Goal: Task Accomplishment & Management: Manage account settings

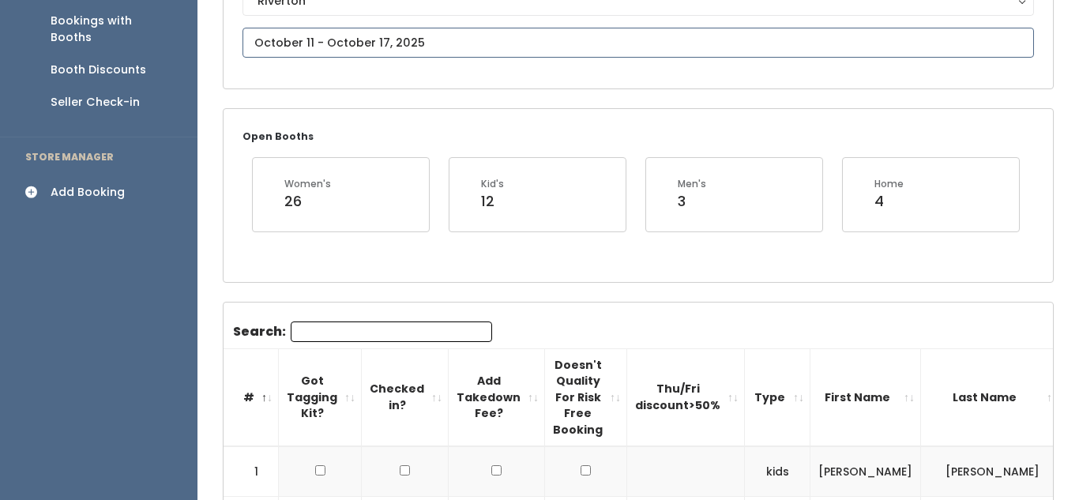
click at [287, 40] on input "text" at bounding box center [637, 43] width 791 height 30
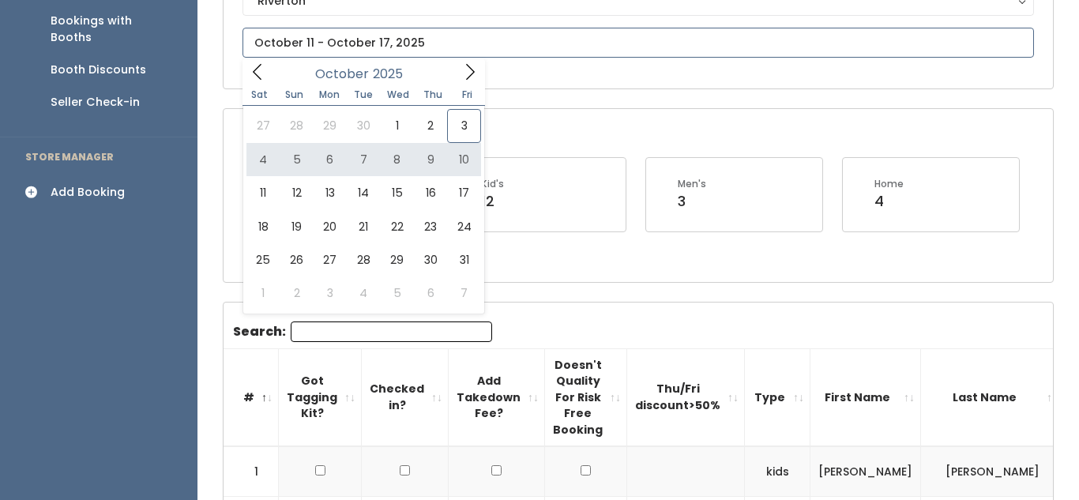
type input "[DATE] to [DATE]"
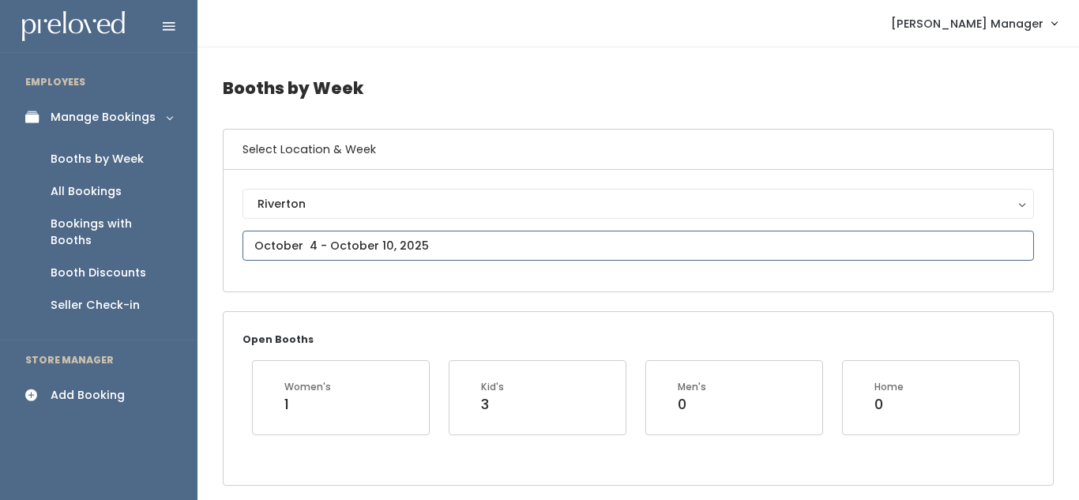
click at [318, 247] on input "text" at bounding box center [637, 246] width 791 height 30
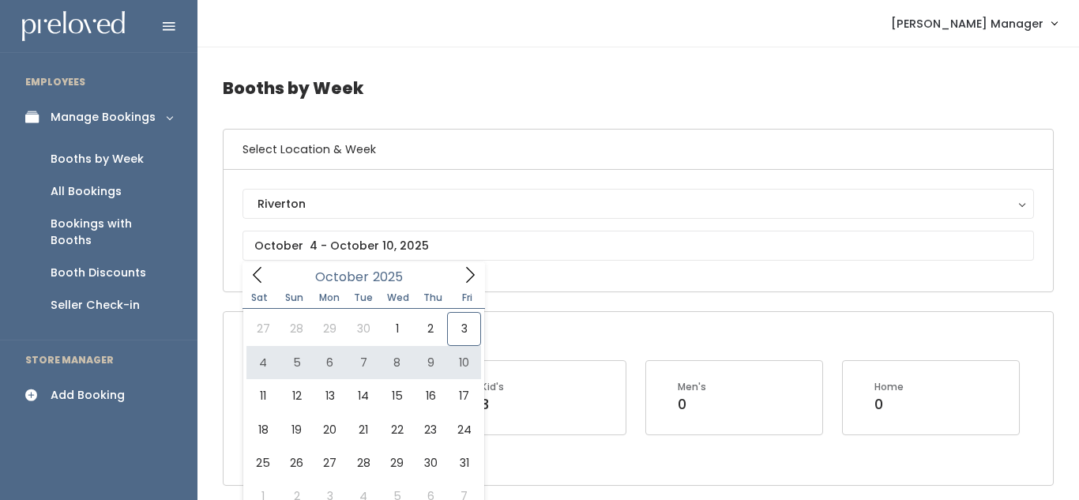
type input "October 4 to October 10"
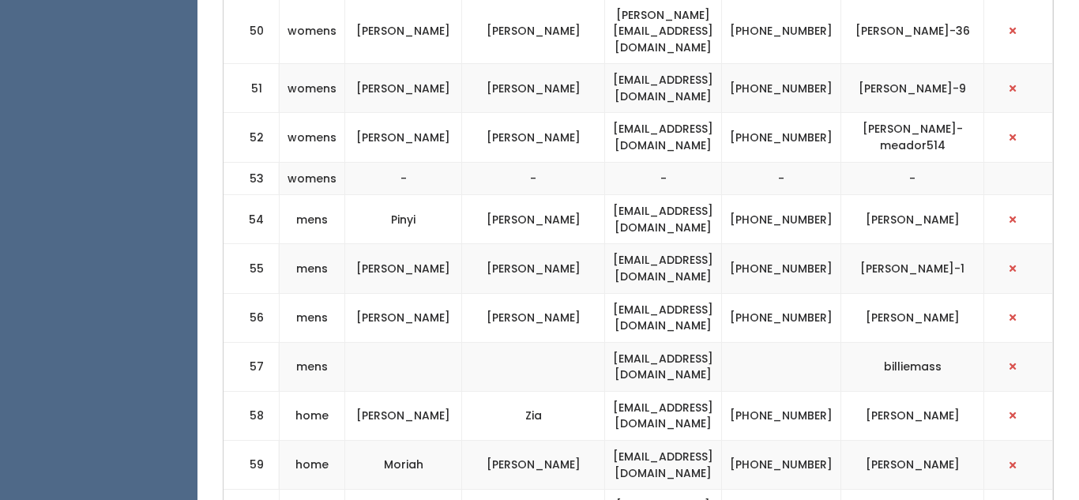
scroll to position [0, 518]
drag, startPoint x: 564, startPoint y: 226, endPoint x: 690, endPoint y: 229, distance: 126.4
click at [690, 391] on td "[EMAIL_ADDRESS][DOMAIN_NAME]" at bounding box center [663, 415] width 117 height 49
copy td "[EMAIL_ADDRESS][DOMAIN_NAME]"
click at [1015, 411] on span "button" at bounding box center [1012, 415] width 6 height 9
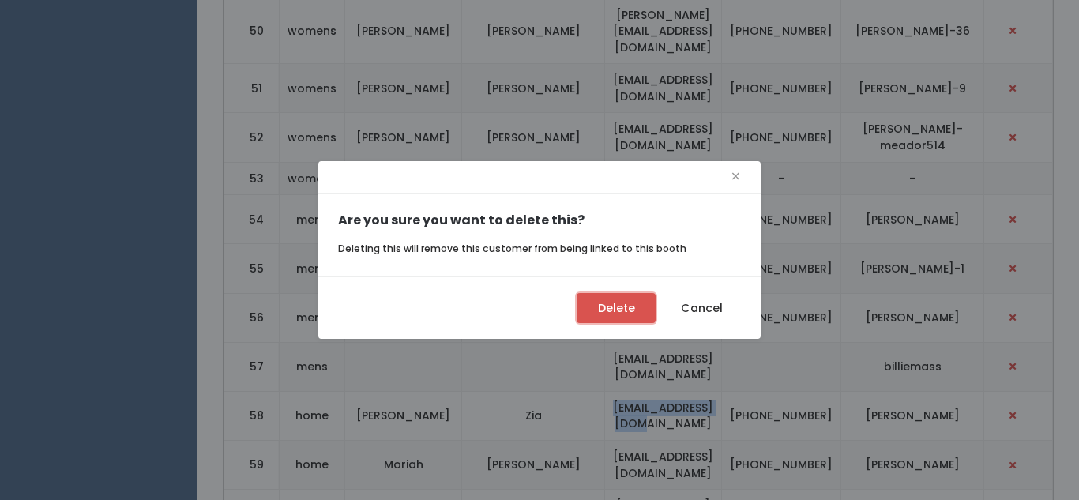
click at [610, 311] on button "Delete" at bounding box center [615, 308] width 79 height 30
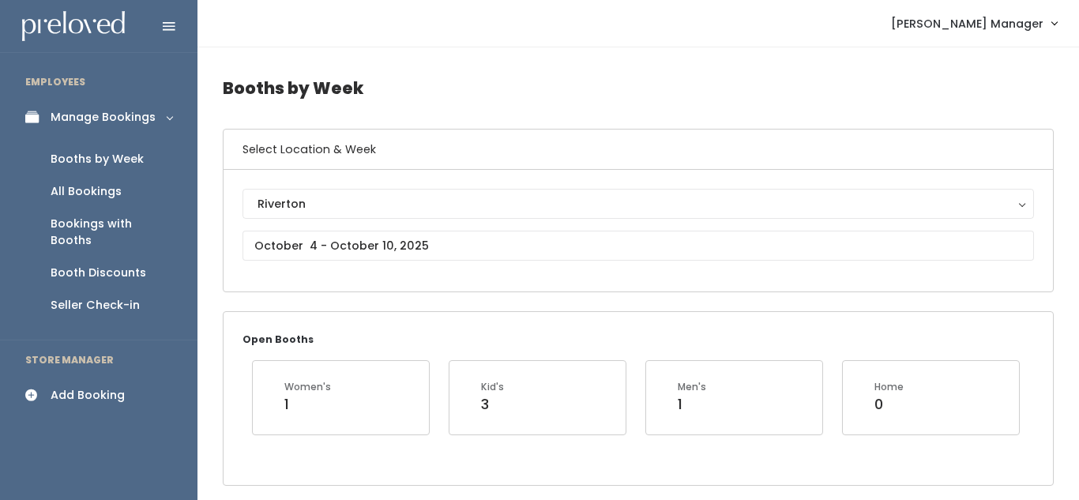
click at [32, 386] on link "Add Booking" at bounding box center [98, 395] width 197 height 36
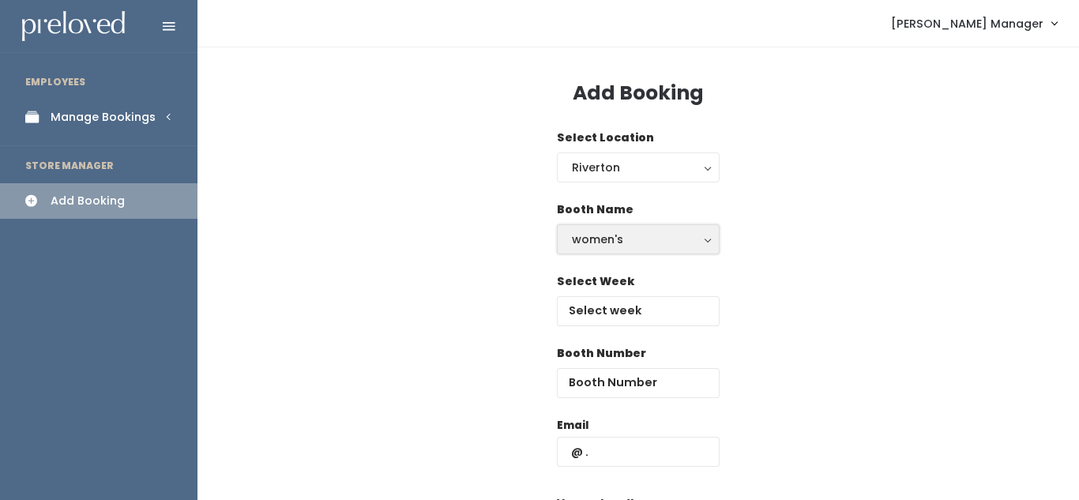
click at [598, 239] on div "women's" at bounding box center [638, 239] width 133 height 17
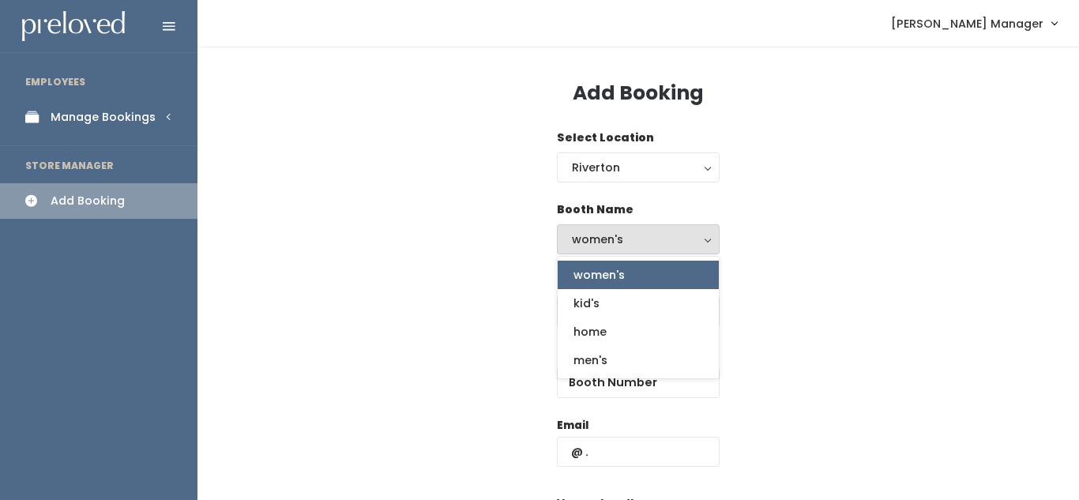
click at [611, 281] on span "women's" at bounding box center [598, 274] width 51 height 17
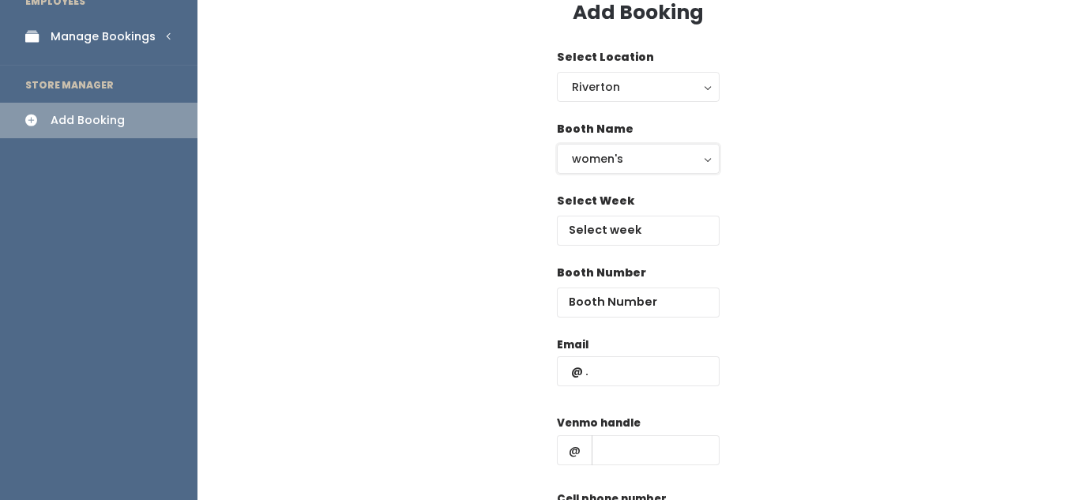
scroll to position [84, 0]
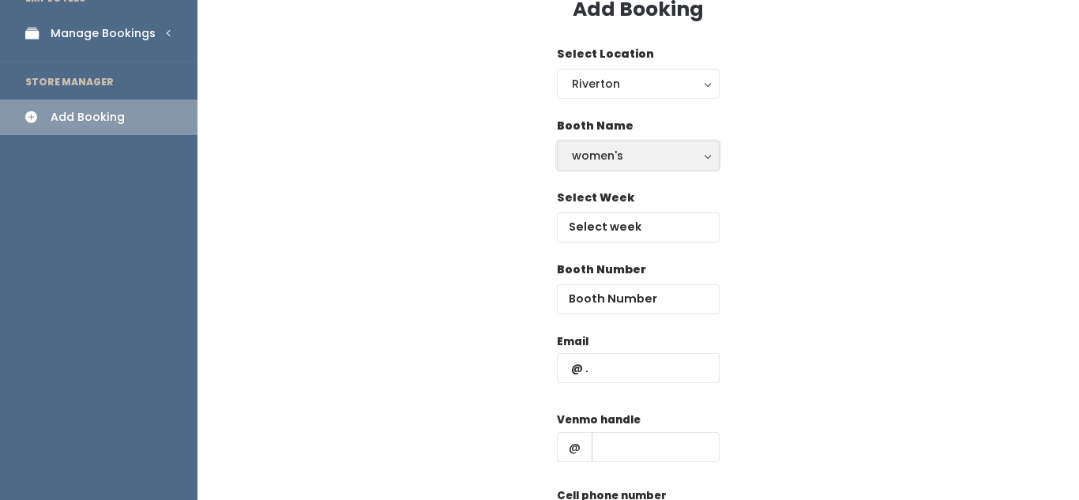
click at [631, 154] on div "women's" at bounding box center [638, 155] width 133 height 17
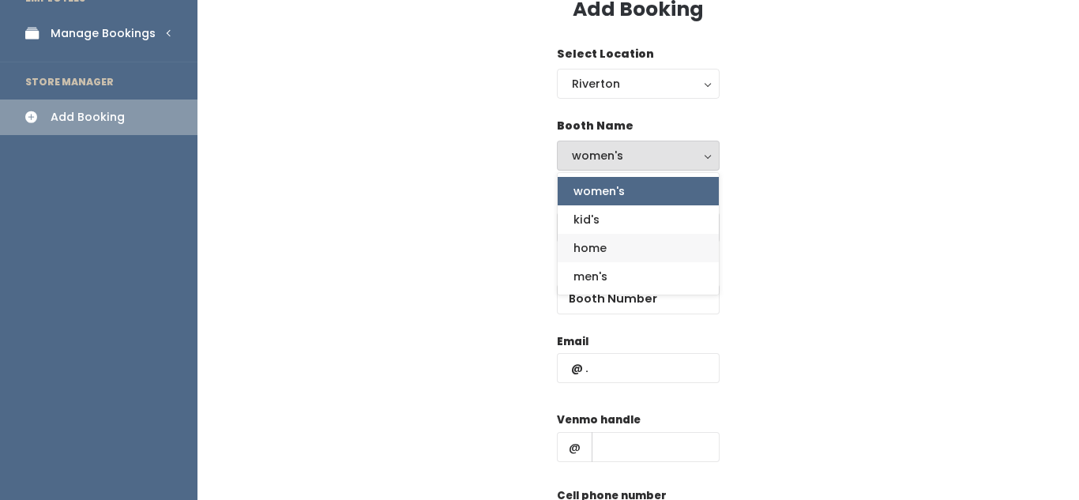
click at [603, 252] on span "home" at bounding box center [589, 247] width 33 height 17
select select "home"
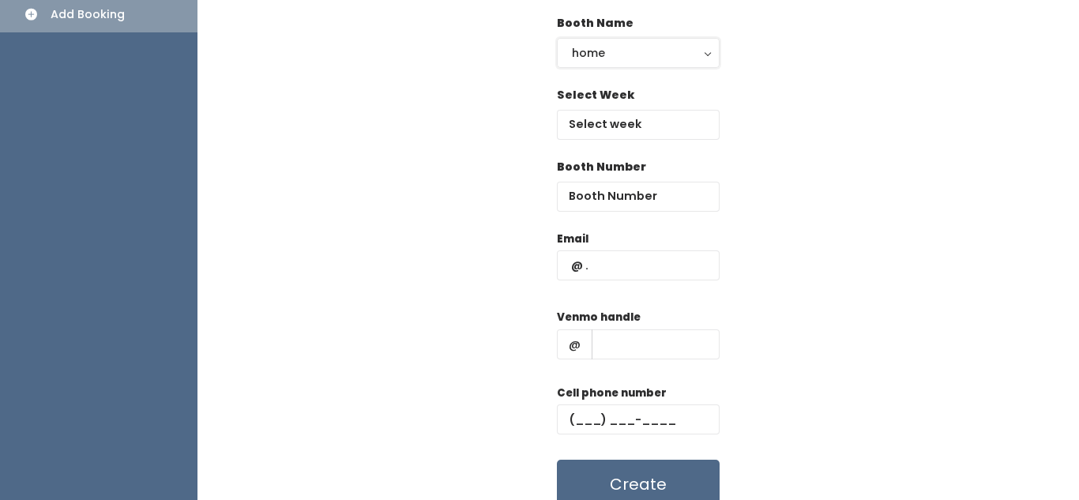
scroll to position [190, 0]
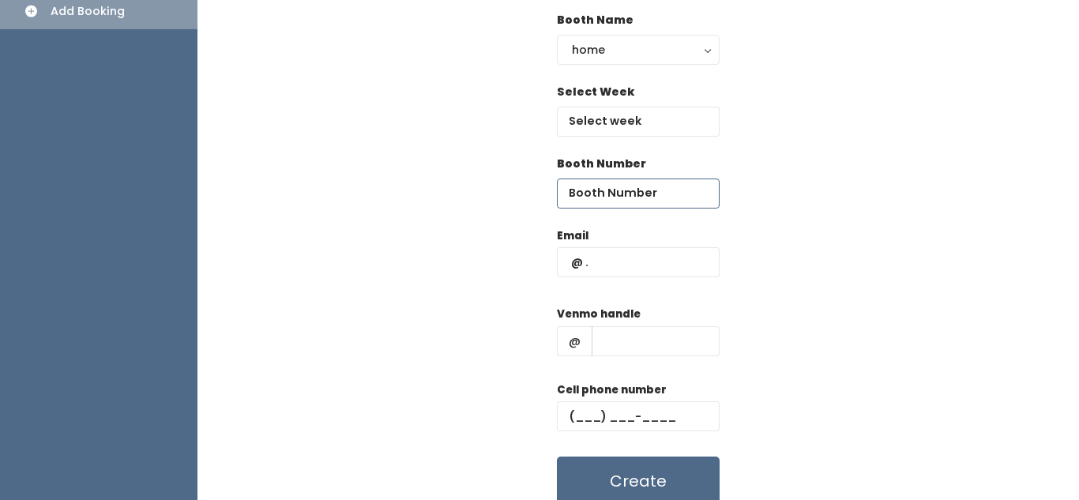
click at [608, 201] on input "number" at bounding box center [638, 193] width 163 height 30
type input "53"
click at [595, 269] on input "text" at bounding box center [638, 262] width 163 height 30
type input "ziaesther@"
click at [648, 326] on input "text" at bounding box center [655, 341] width 128 height 30
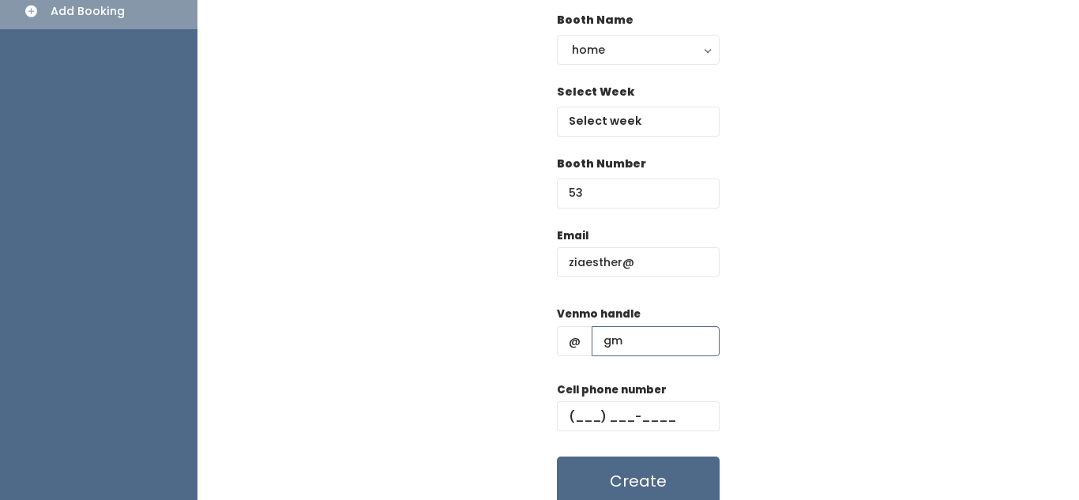
type input "g"
click at [667, 264] on input "ziaesther@" at bounding box center [638, 262] width 163 height 30
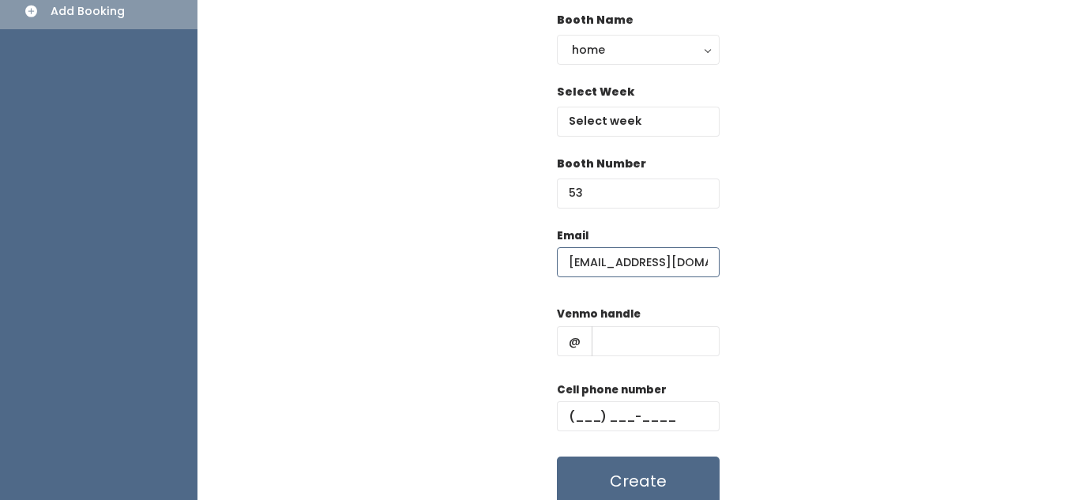
type input "ziaesther@gmail.com"
click at [616, 342] on input "text" at bounding box center [655, 341] width 128 height 30
click at [591, 413] on input "text" at bounding box center [638, 416] width 163 height 30
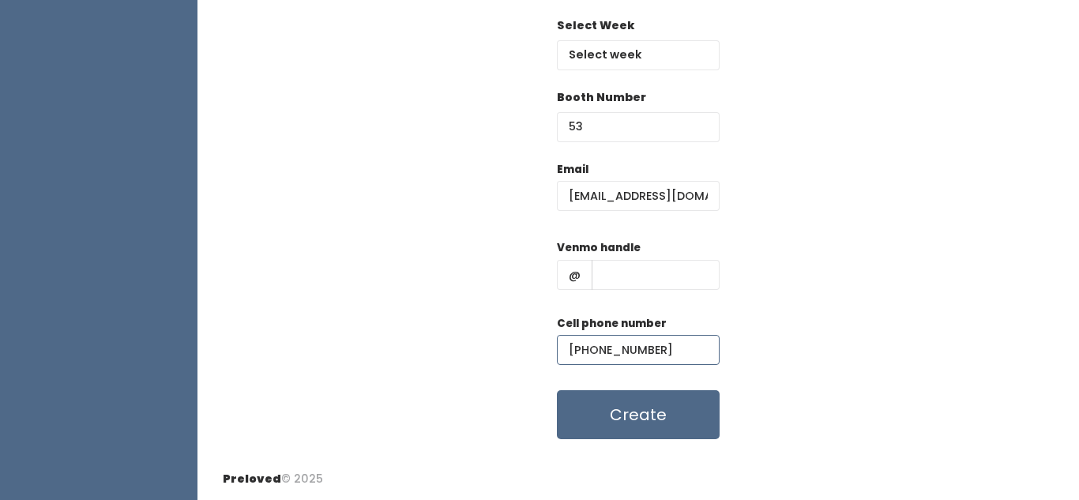
type input "(801) 800-0507"
click at [586, 270] on span "@" at bounding box center [575, 275] width 36 height 30
click at [614, 283] on input "text" at bounding box center [655, 275] width 128 height 30
type input "111"
click at [644, 422] on button "Create" at bounding box center [638, 414] width 163 height 49
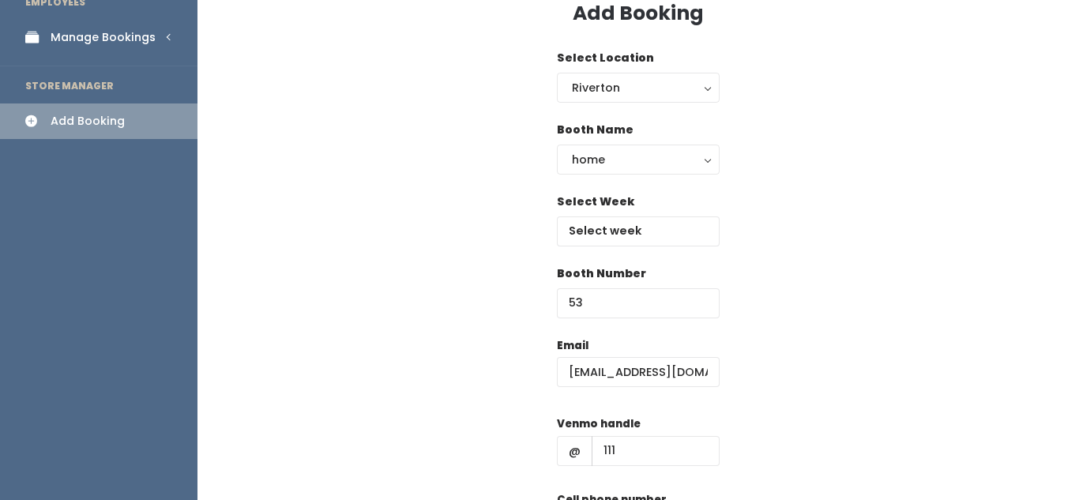
scroll to position [82, 0]
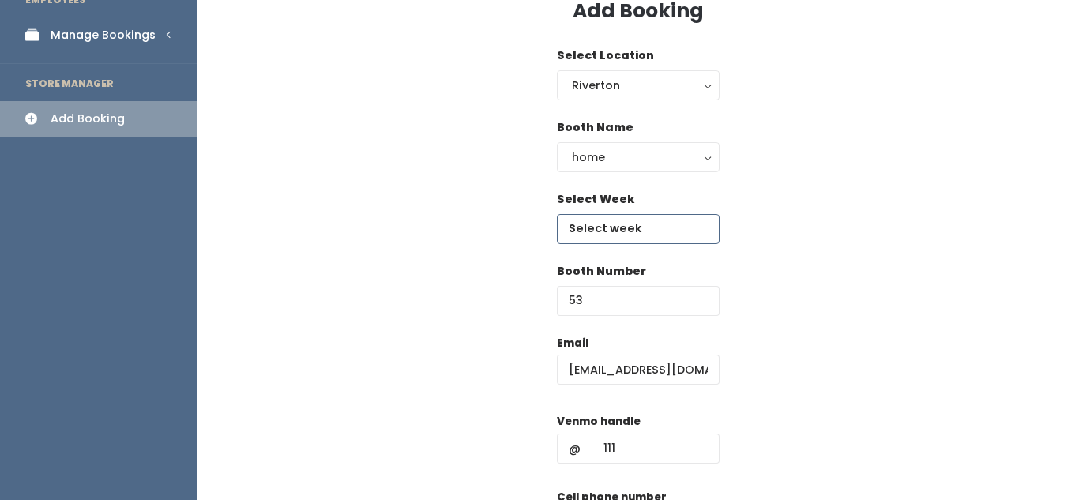
click at [612, 219] on input "text" at bounding box center [638, 229] width 163 height 30
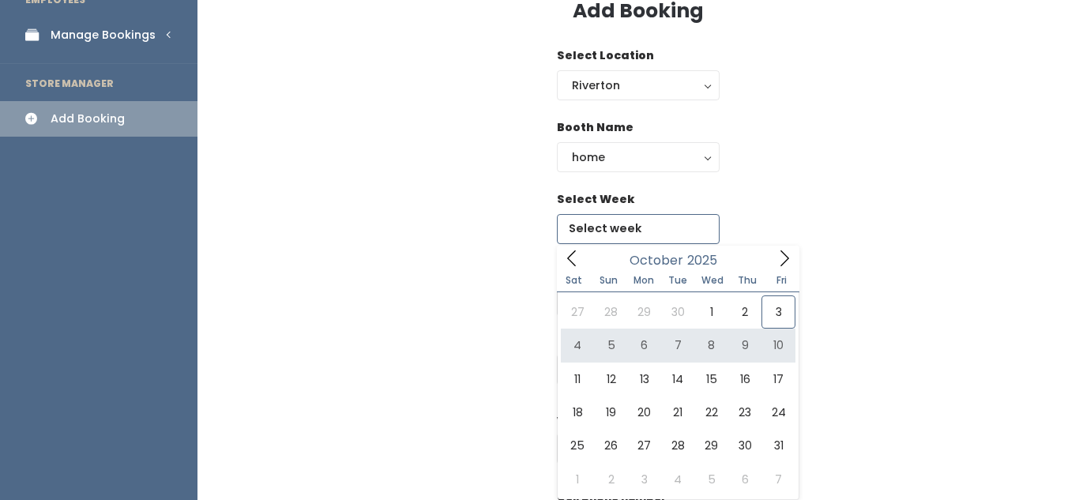
type input "October 4 to October 10"
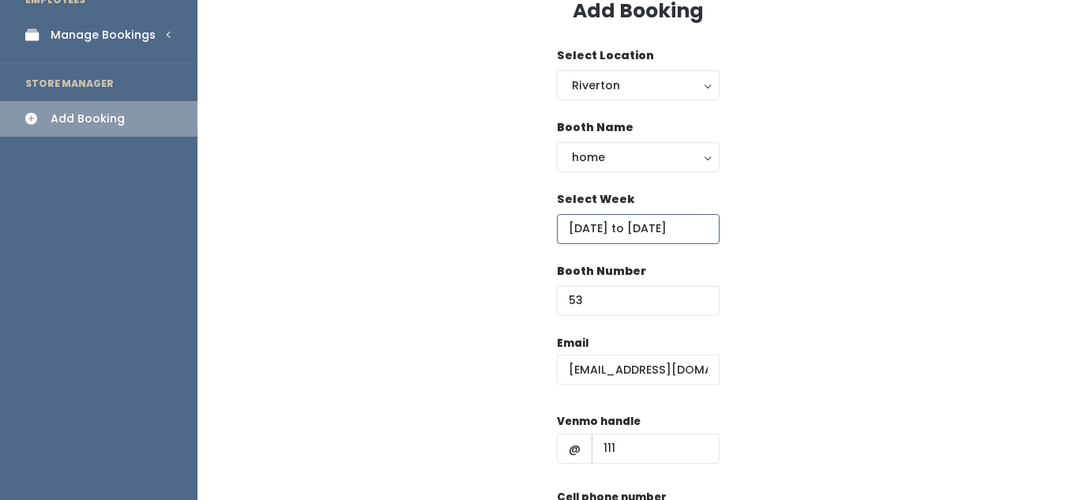
scroll to position [256, 0]
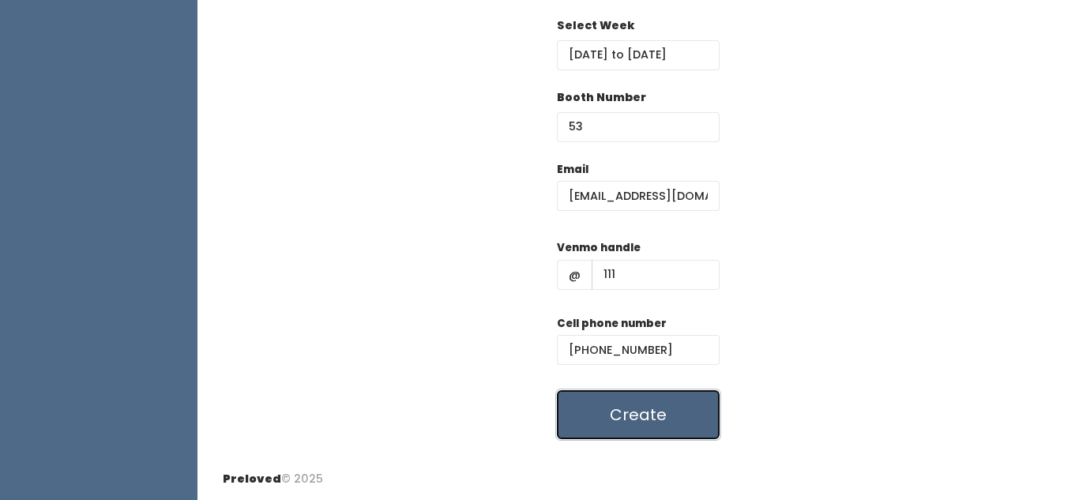
click at [676, 408] on button "Create" at bounding box center [638, 414] width 163 height 49
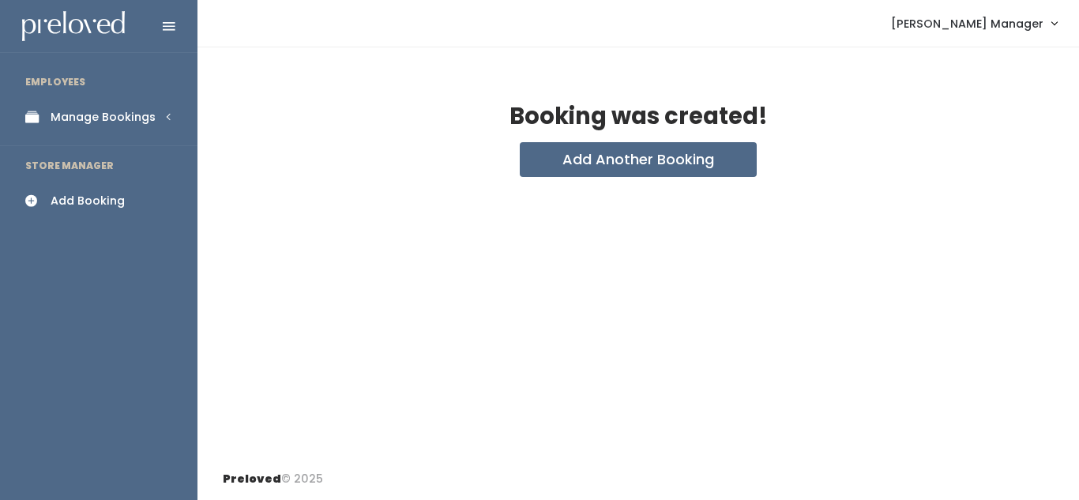
click at [100, 120] on div "Manage Bookings" at bounding box center [103, 117] width 105 height 17
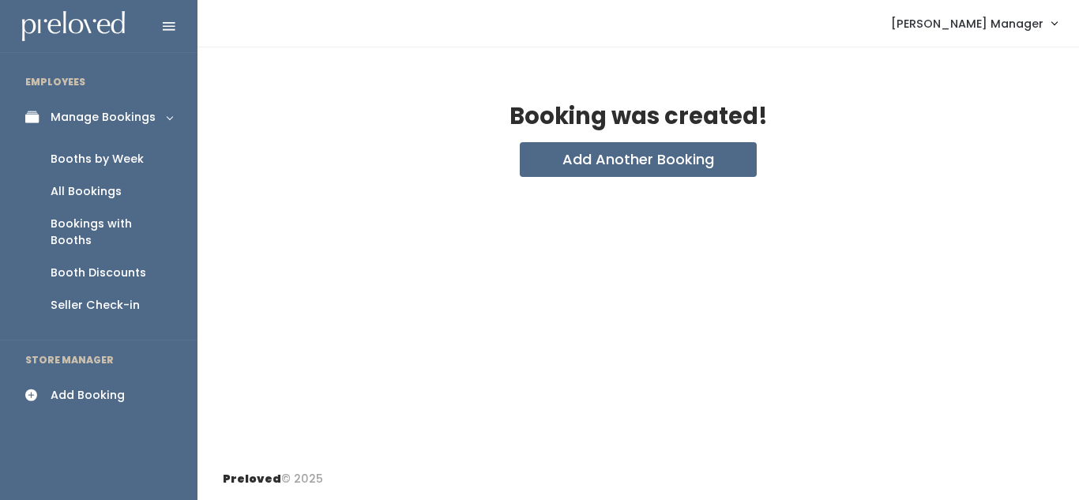
click at [87, 156] on div "Booths by Week" at bounding box center [97, 159] width 93 height 17
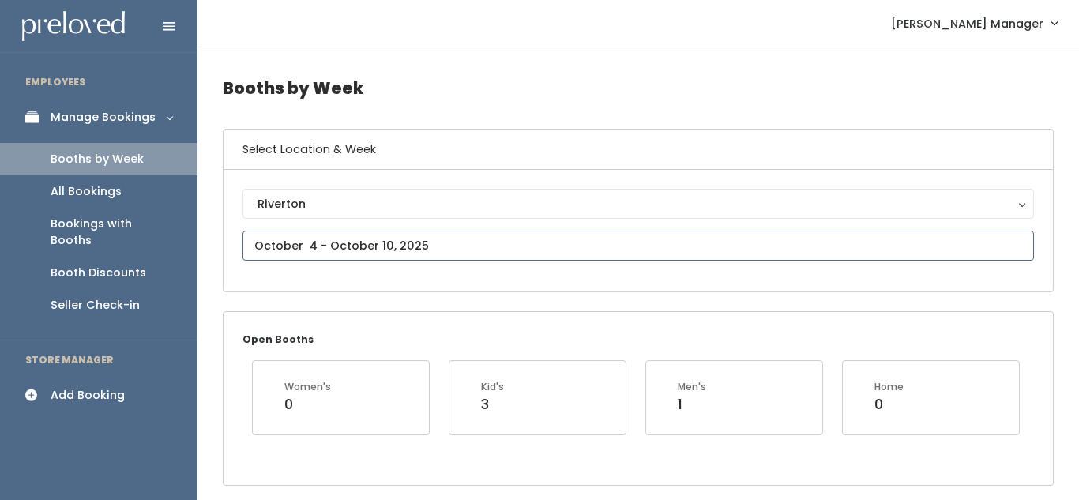
click at [382, 253] on input "text" at bounding box center [637, 246] width 791 height 30
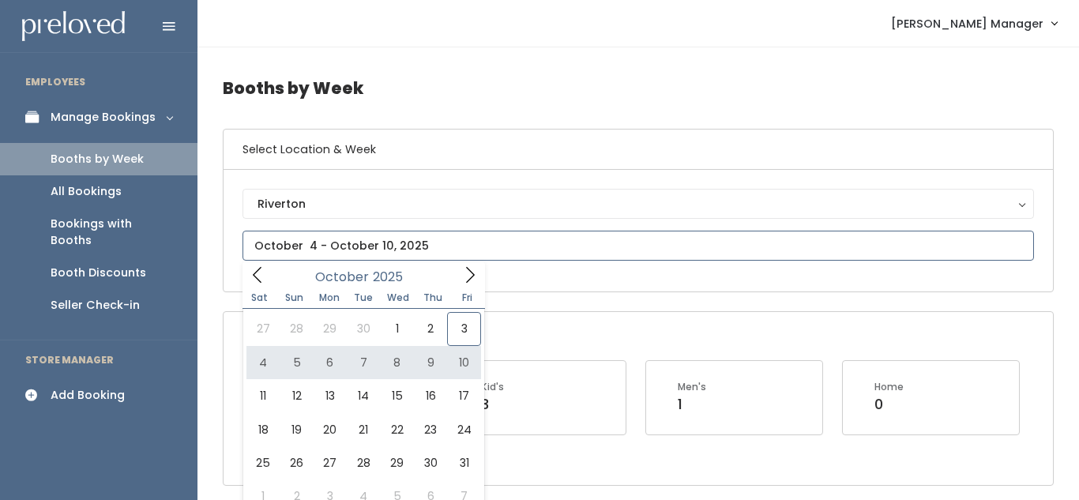
type input "October 4 to October 10"
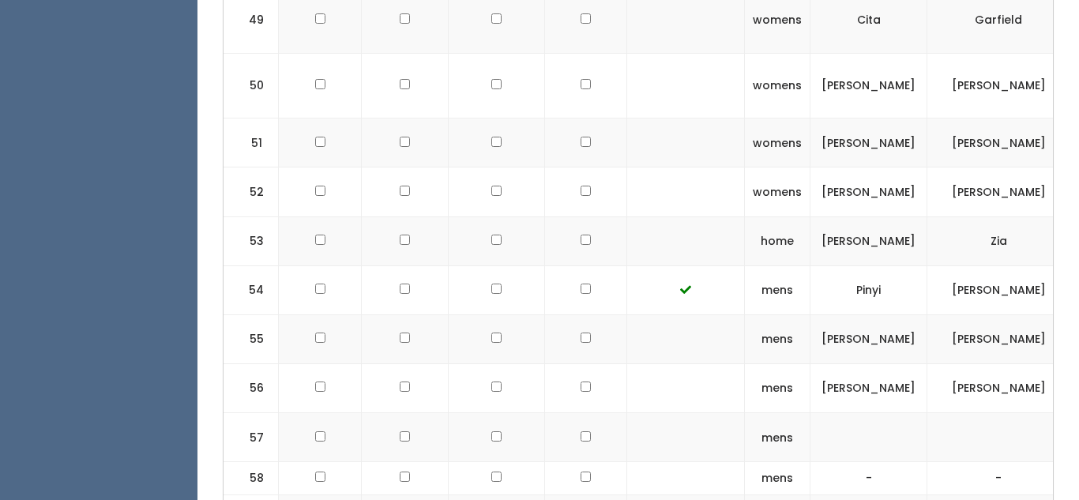
scroll to position [3100, 0]
